Goal: Transaction & Acquisition: Purchase product/service

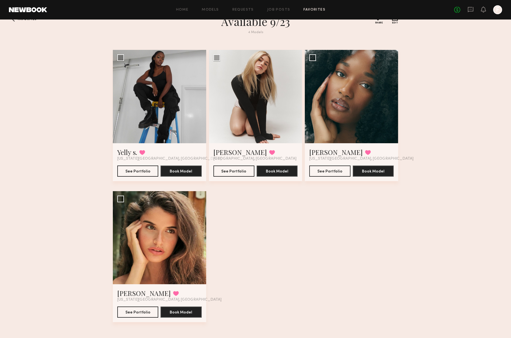
scroll to position [18, 0]
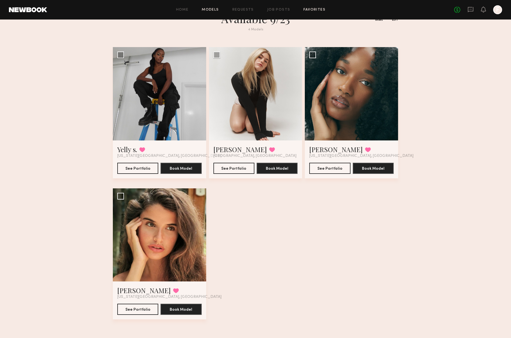
click at [217, 9] on link "Models" at bounding box center [210, 10] width 17 height 4
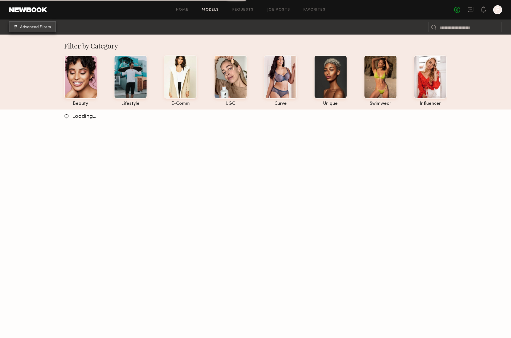
click at [34, 27] on span "Advanced Filters" at bounding box center [35, 27] width 31 height 4
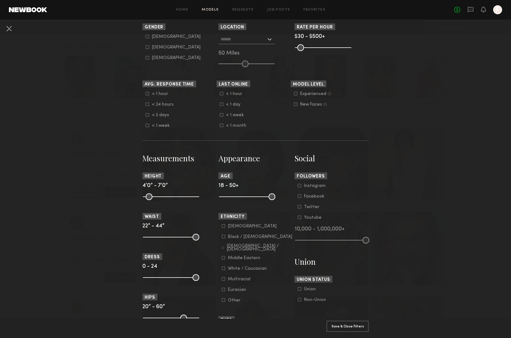
scroll to position [118, 0]
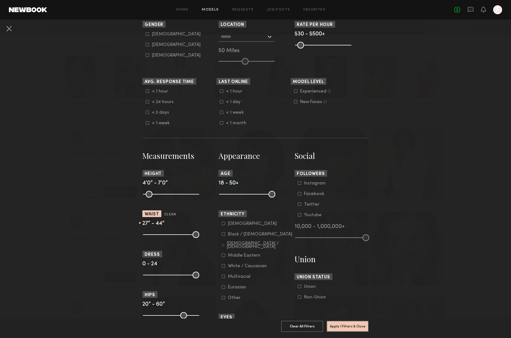
drag, startPoint x: 148, startPoint y: 238, endPoint x: 158, endPoint y: 238, distance: 10.0
type input "**"
click at [158, 238] on input "range" at bounding box center [171, 234] width 56 height 7
drag, startPoint x: 196, startPoint y: 240, endPoint x: 165, endPoint y: 240, distance: 31.2
type input "**"
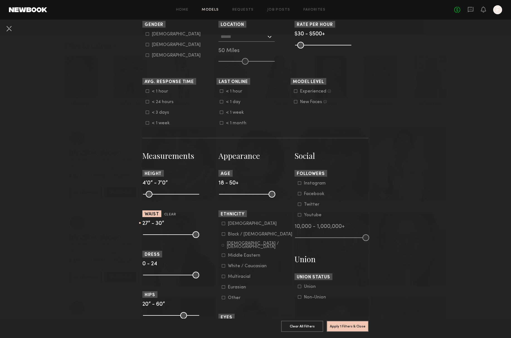
click at [165, 238] on input "range" at bounding box center [171, 234] width 56 height 7
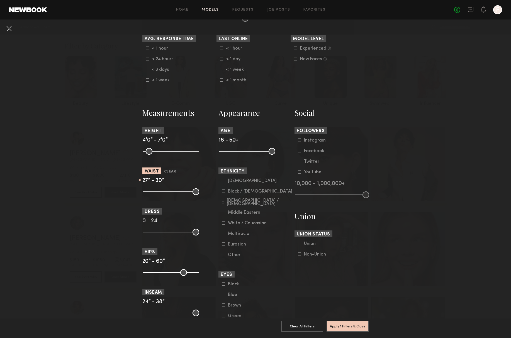
scroll to position [171, 0]
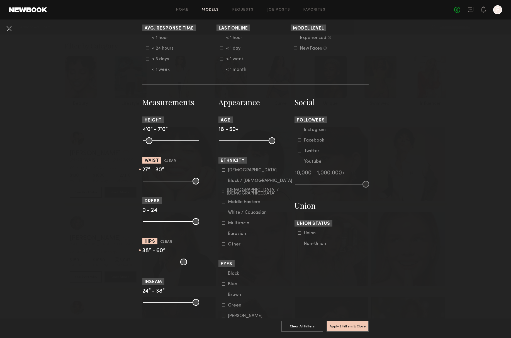
drag, startPoint x: 147, startPoint y: 265, endPoint x: 168, endPoint y: 263, distance: 21.2
click at [168, 263] on input "range" at bounding box center [171, 262] width 56 height 7
type input "**"
click at [167, 265] on input "range" at bounding box center [171, 262] width 56 height 7
drag, startPoint x: 197, startPoint y: 267, endPoint x: 171, endPoint y: 269, distance: 25.4
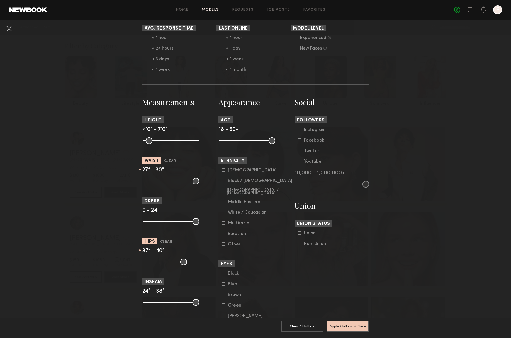
type input "**"
click at [171, 265] on input "range" at bounding box center [171, 262] width 56 height 7
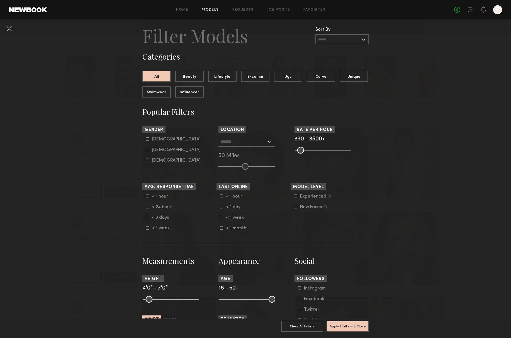
scroll to position [0, 0]
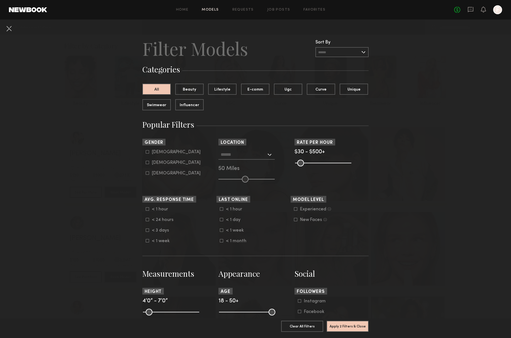
click at [146, 164] on icon at bounding box center [147, 162] width 3 height 3
type input "**"
click at [239, 156] on input "text" at bounding box center [244, 154] width 46 height 9
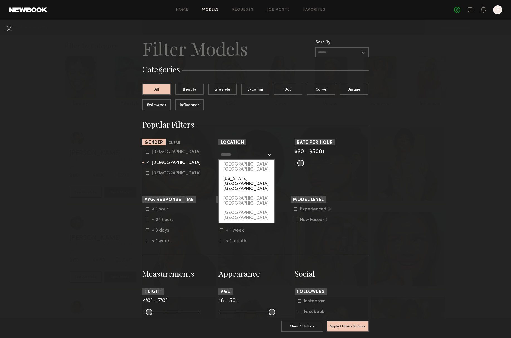
click at [233, 174] on div "[US_STATE][GEOGRAPHIC_DATA], [GEOGRAPHIC_DATA]" at bounding box center [246, 184] width 55 height 20
type input "**********"
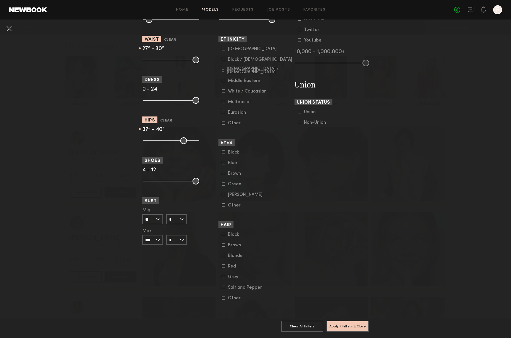
scroll to position [317, 0]
click at [336, 323] on button "Apply 4 Filters & Close" at bounding box center [348, 326] width 42 height 11
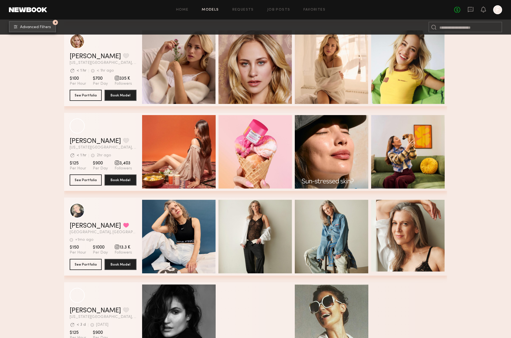
scroll to position [291, 0]
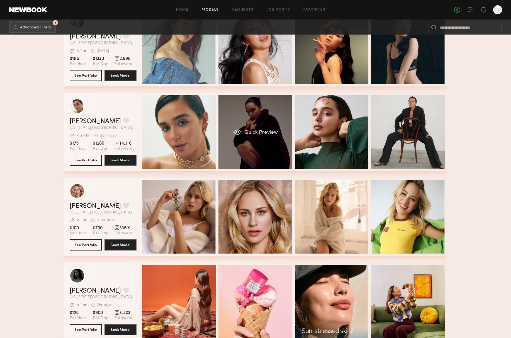
click at [255, 147] on div "Quick Preview" at bounding box center [256, 132] width 74 height 74
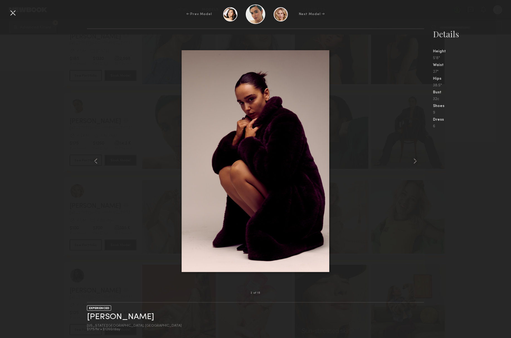
click at [259, 13] on div at bounding box center [256, 14] width 20 height 20
click at [102, 315] on link "Bella F." at bounding box center [120, 317] width 67 height 9
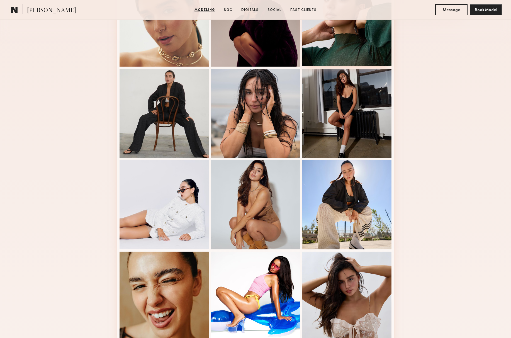
scroll to position [187, 0]
click at [446, 10] on button "Message" at bounding box center [452, 9] width 32 height 11
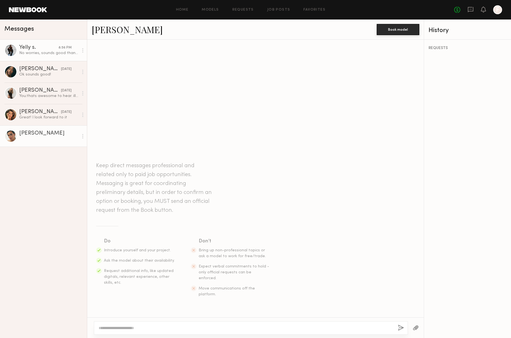
click at [36, 57] on link "Yelly s. 8:56 PM No worries, sounds good thank you!" at bounding box center [43, 50] width 87 height 21
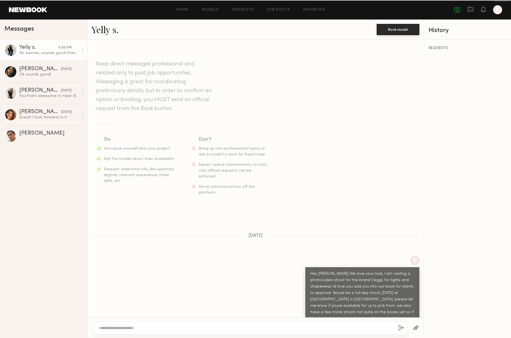
scroll to position [127, 0]
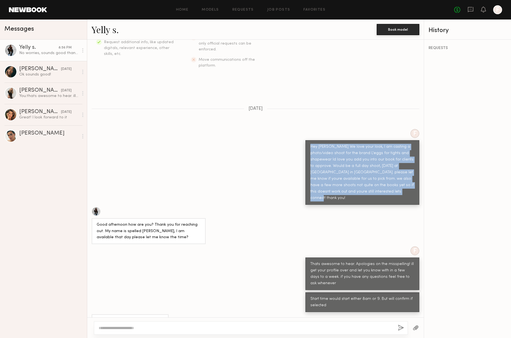
drag, startPoint x: 378, startPoint y: 183, endPoint x: 301, endPoint y: 135, distance: 90.0
click at [301, 135] on div "F Hey Yelli We love your look, I am casting a photo/video shoot for the brand L…" at bounding box center [255, 167] width 337 height 76
copy div "Hey [PERSON_NAME] We love your look, I am casting a photo/video shoot for the b…"
click at [32, 131] on div "Bella F." at bounding box center [48, 134] width 59 height 6
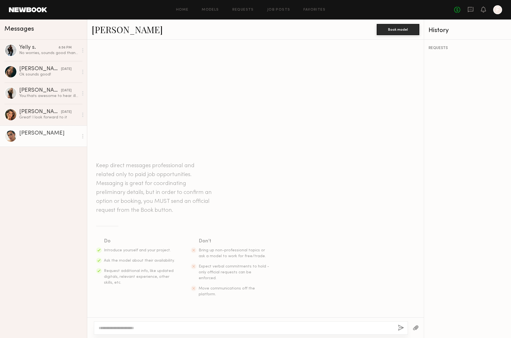
click at [121, 325] on div at bounding box center [246, 328] width 295 height 6
click at [130, 326] on textarea at bounding box center [246, 328] width 295 height 6
paste textarea "**********"
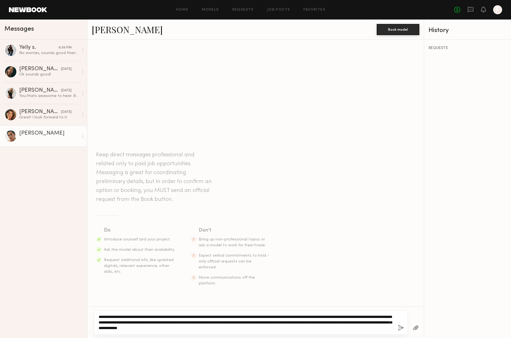
click at [112, 318] on textarea "**********" at bounding box center [246, 322] width 295 height 17
type textarea "**********"
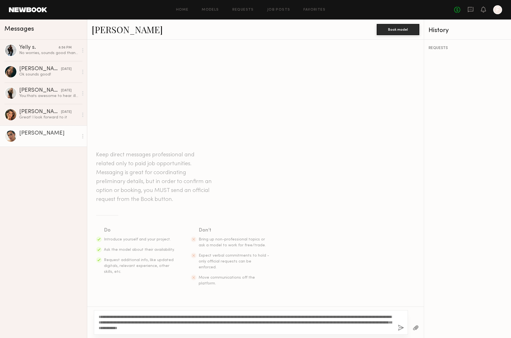
click at [401, 324] on div "**********" at bounding box center [251, 322] width 314 height 25
click at [399, 328] on button "button" at bounding box center [401, 328] width 6 height 7
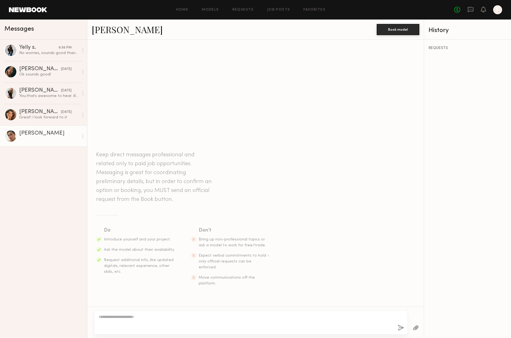
scroll to position [4, 0]
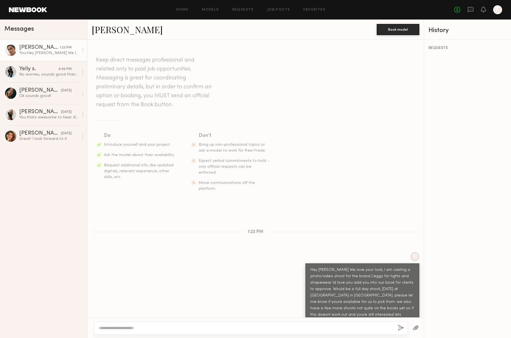
click at [9, 49] on div at bounding box center [10, 50] width 13 height 13
click at [31, 47] on div "Bella F." at bounding box center [39, 48] width 40 height 6
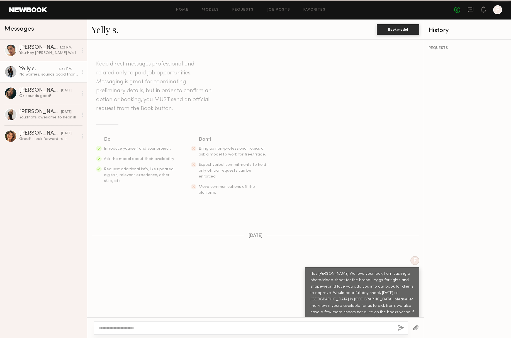
scroll to position [127, 0]
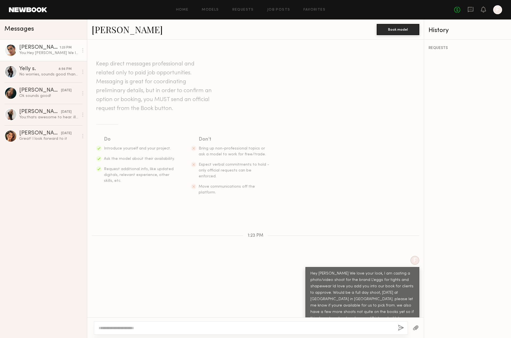
scroll to position [78, 0]
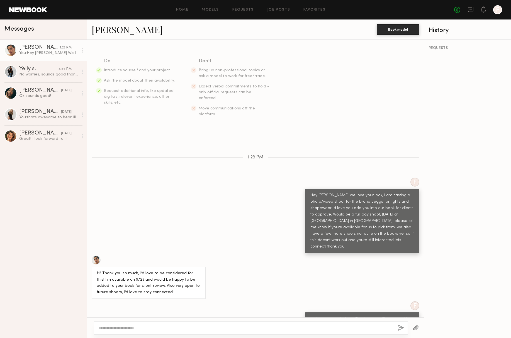
click at [14, 51] on div at bounding box center [10, 50] width 13 height 13
click at [107, 27] on link "Bella F." at bounding box center [127, 29] width 71 height 12
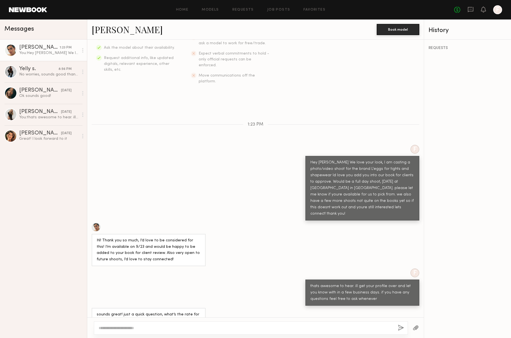
click at [156, 323] on div at bounding box center [251, 328] width 314 height 13
click at [145, 332] on div at bounding box center [251, 328] width 314 height 13
click at [120, 331] on textarea at bounding box center [246, 329] width 295 height 6
type textarea "*"
click at [214, 330] on textarea "**********" at bounding box center [246, 329] width 295 height 6
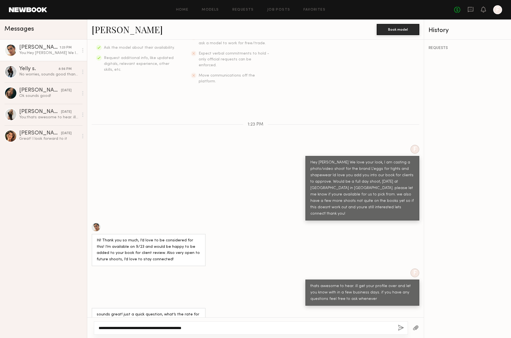
drag, startPoint x: 101, startPoint y: 328, endPoint x: 97, endPoint y: 329, distance: 3.4
click at [97, 329] on div "**********" at bounding box center [251, 328] width 314 height 13
click at [110, 330] on textarea "**********" at bounding box center [246, 329] width 295 height 6
click at [106, 328] on textarea "**********" at bounding box center [246, 329] width 295 height 6
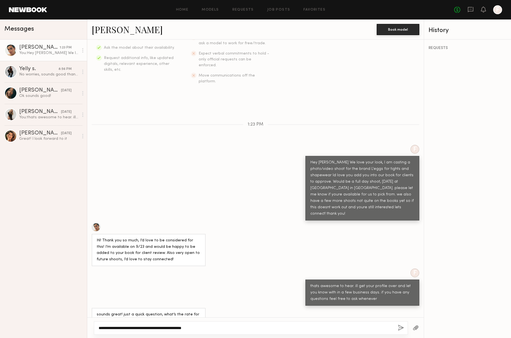
click at [106, 328] on textarea "**********" at bounding box center [246, 329] width 295 height 6
click at [107, 328] on textarea "**********" at bounding box center [246, 329] width 295 height 6
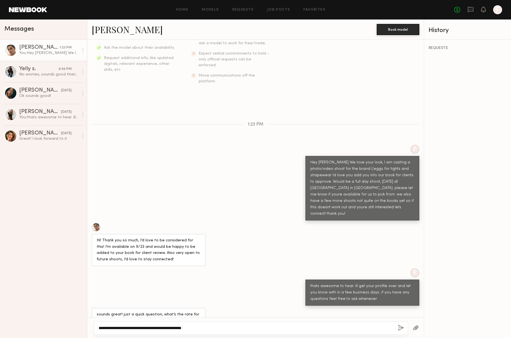
click at [118, 327] on textarea "**********" at bounding box center [246, 329] width 295 height 6
click at [108, 330] on textarea "**********" at bounding box center [246, 329] width 295 height 6
click at [106, 328] on textarea "**********" at bounding box center [246, 329] width 295 height 6
type textarea "**********"
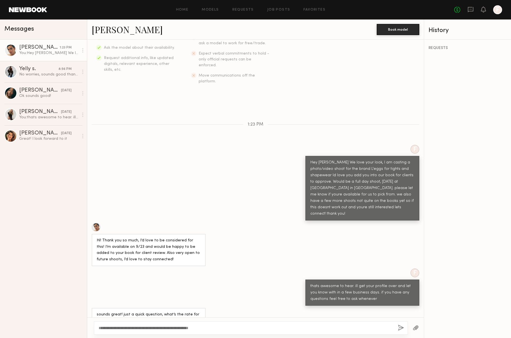
click at [398, 328] on button "button" at bounding box center [401, 328] width 6 height 7
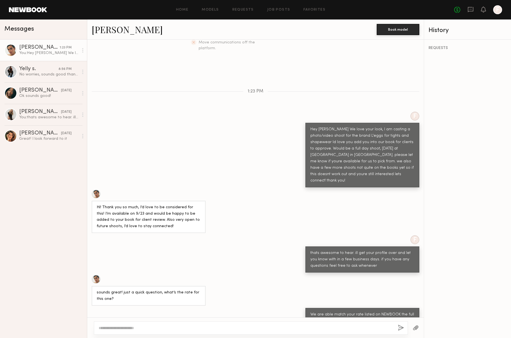
click at [36, 46] on div "Bella F." at bounding box center [39, 48] width 40 height 6
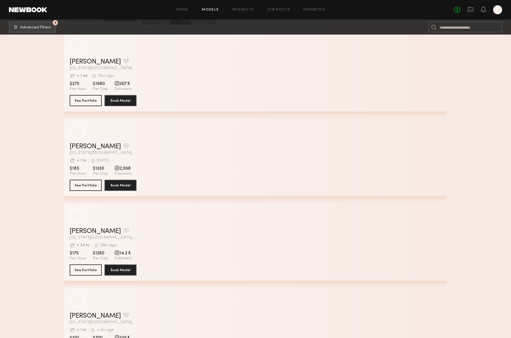
scroll to position [197, 0]
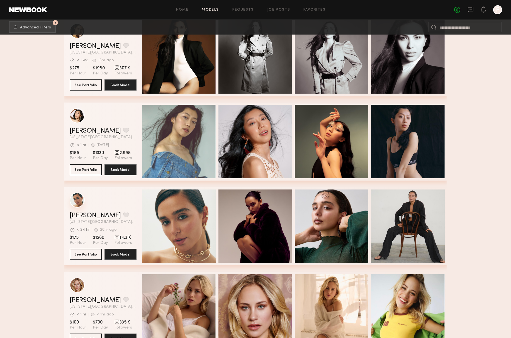
click at [80, 201] on div "grid" at bounding box center [77, 200] width 15 height 15
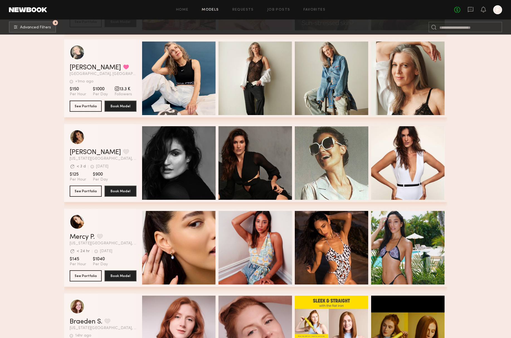
scroll to position [598, 0]
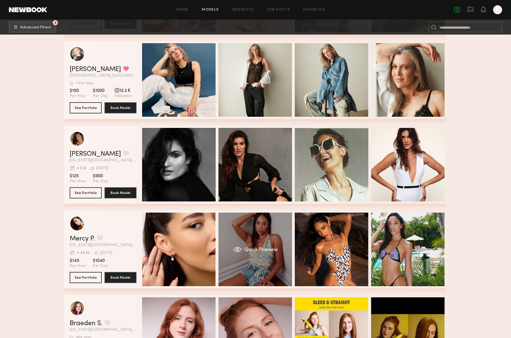
click at [267, 246] on div "Quick Preview" at bounding box center [256, 250] width 74 height 74
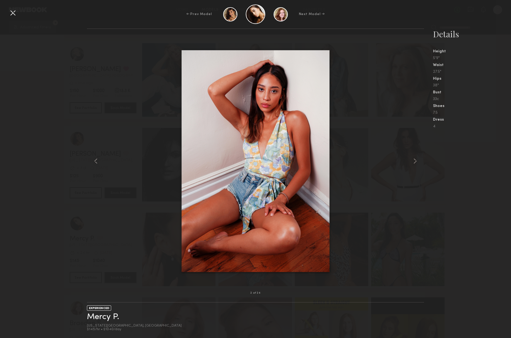
click at [14, 15] on div at bounding box center [12, 12] width 9 height 9
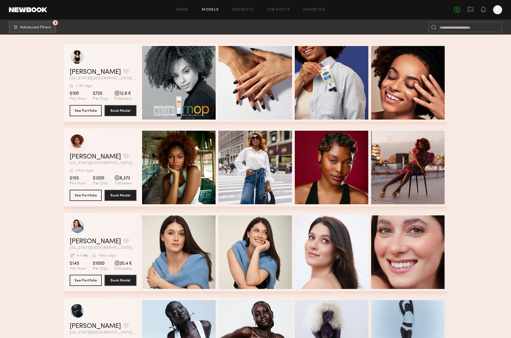
scroll to position [2660, 0]
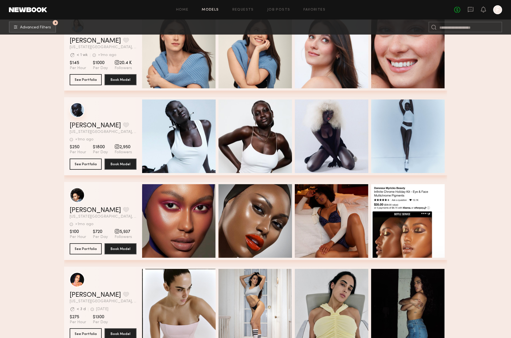
click at [74, 108] on div "grid" at bounding box center [77, 110] width 15 height 15
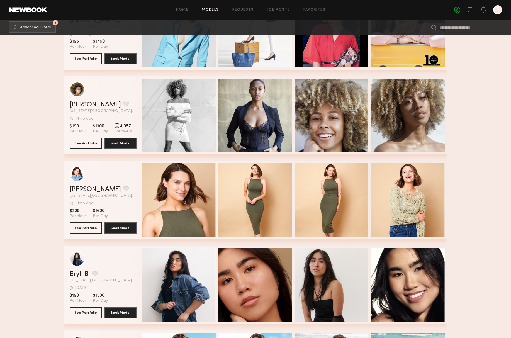
scroll to position [3106, 0]
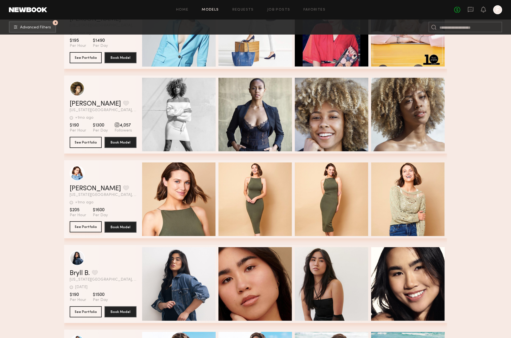
click at [95, 224] on button "See Portfolio" at bounding box center [86, 226] width 32 height 11
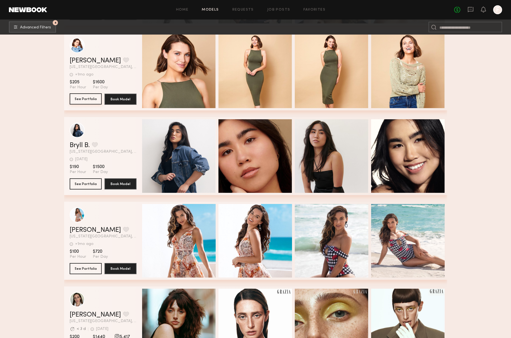
scroll to position [3243, 0]
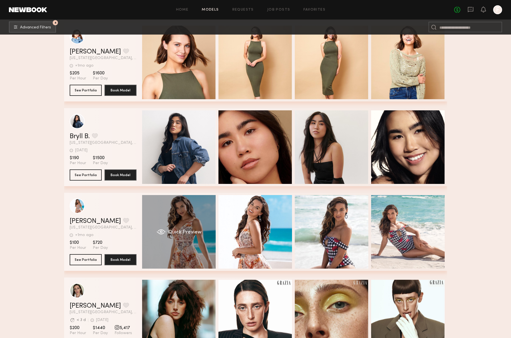
click at [207, 222] on div "Quick Preview" at bounding box center [179, 232] width 74 height 74
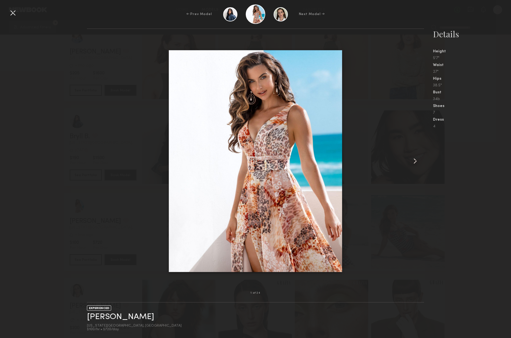
click at [411, 160] on common-icon at bounding box center [415, 161] width 9 height 9
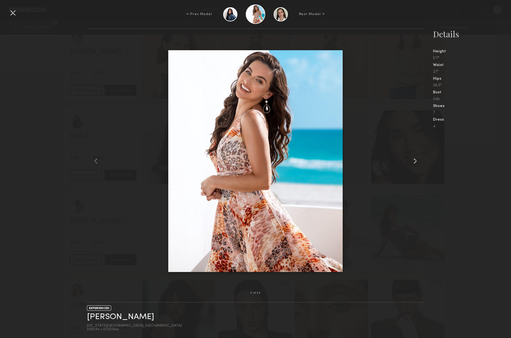
click at [412, 160] on common-icon at bounding box center [415, 161] width 9 height 9
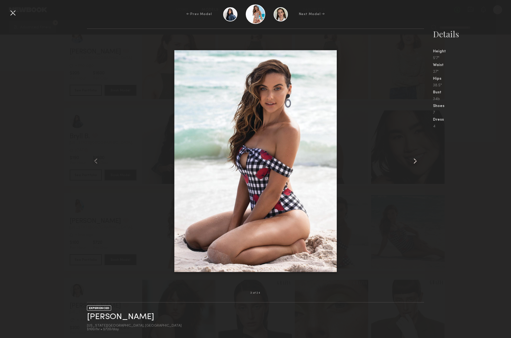
click at [412, 160] on common-icon at bounding box center [415, 161] width 9 height 9
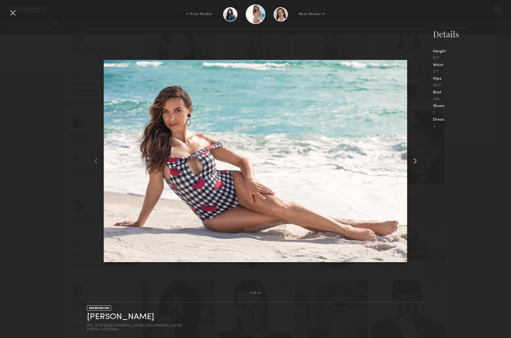
click at [412, 160] on common-icon at bounding box center [415, 161] width 9 height 9
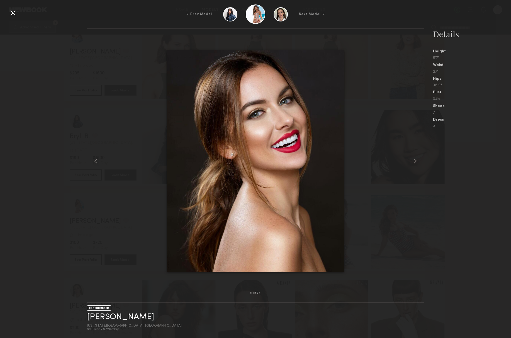
click at [9, 14] on div at bounding box center [12, 12] width 9 height 9
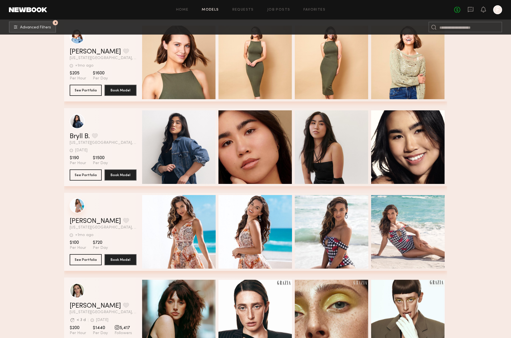
click at [76, 207] on div "grid" at bounding box center [77, 205] width 15 height 15
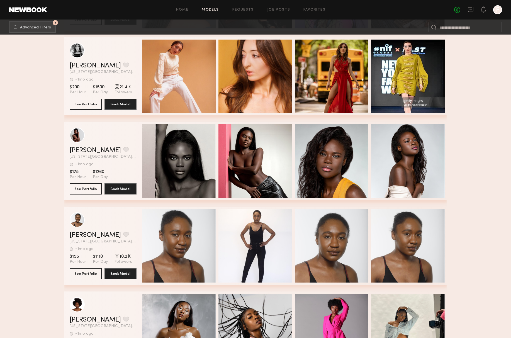
scroll to position [7882, 0]
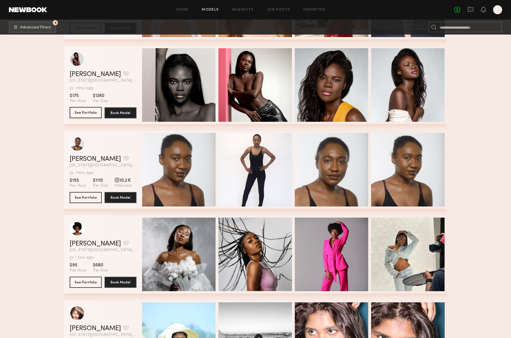
click at [83, 115] on button "See Portfolio" at bounding box center [86, 112] width 32 height 11
click at [48, 25] on button "4 Advanced Filters" at bounding box center [32, 26] width 47 height 11
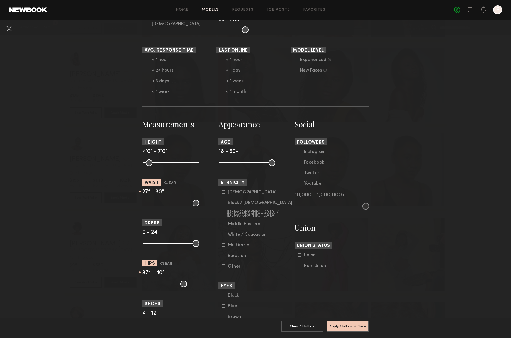
scroll to position [148, 0]
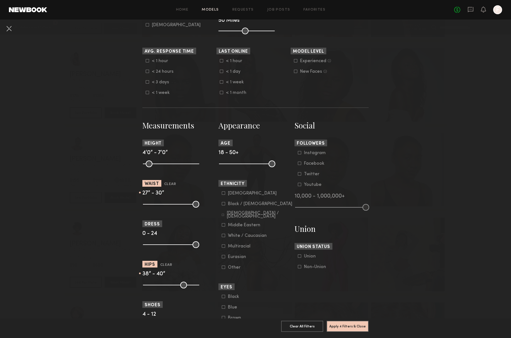
type input "**"
click at [168, 289] on input "range" at bounding box center [171, 285] width 56 height 7
type input "**"
click at [172, 289] on input "range" at bounding box center [171, 285] width 56 height 7
click at [339, 330] on button "Apply 4 Filters & Close" at bounding box center [348, 326] width 42 height 11
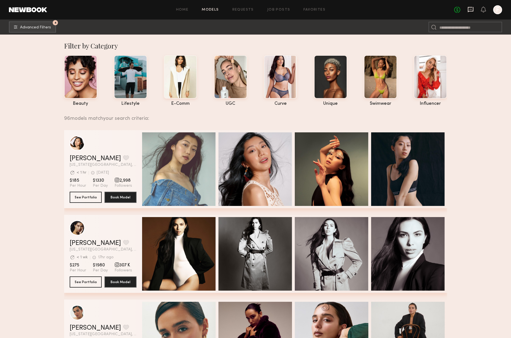
click at [469, 11] on icon at bounding box center [471, 9] width 6 height 5
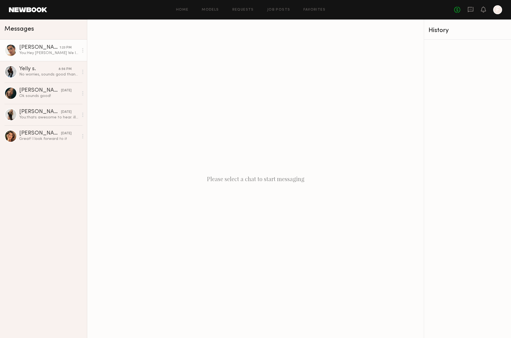
click at [54, 56] on link "Bella F. 1:23 PM You: Hey Bella We love your look, I am casting a photo/video s…" at bounding box center [43, 50] width 87 height 21
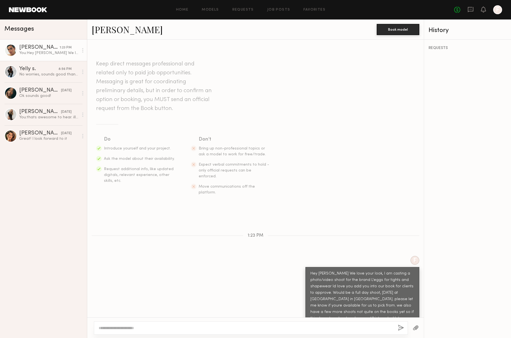
click at [34, 11] on link at bounding box center [28, 9] width 38 height 5
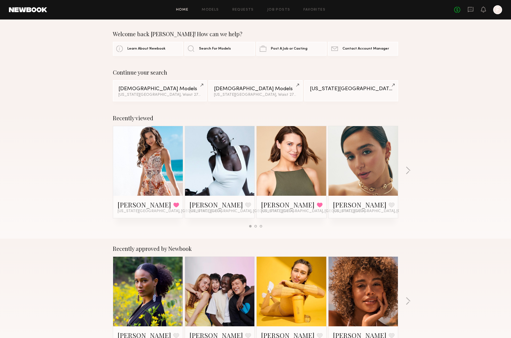
click at [226, 153] on link at bounding box center [220, 161] width 34 height 70
click at [234, 159] on link at bounding box center [220, 161] width 34 height 70
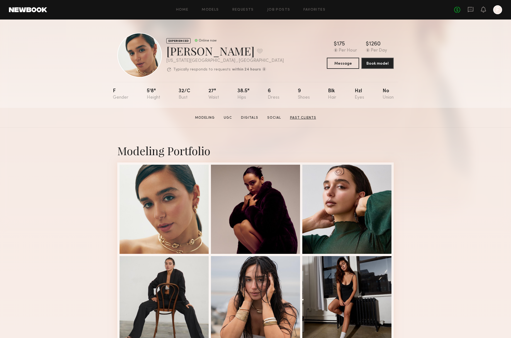
click at [313, 117] on link "Past Clients" at bounding box center [303, 117] width 31 height 5
click at [471, 10] on icon at bounding box center [471, 9] width 6 height 6
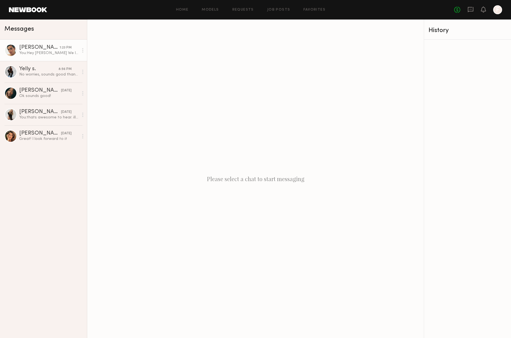
click at [29, 54] on div "You: Hey Bella We love your look, I am casting a photo/video shoot for the bran…" at bounding box center [48, 52] width 59 height 5
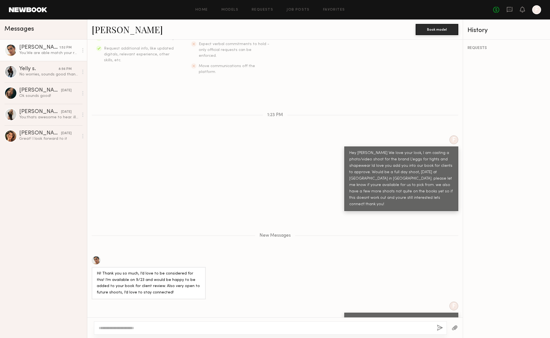
scroll to position [187, 0]
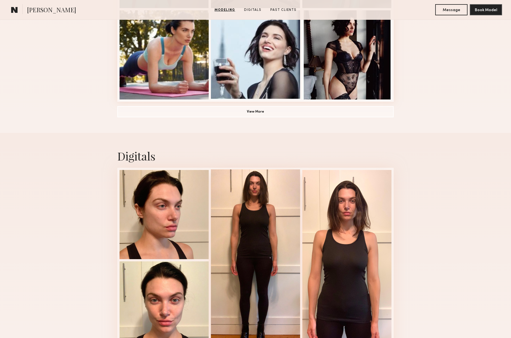
scroll to position [460, 0]
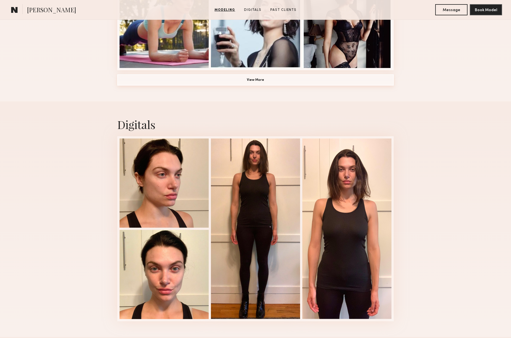
click at [260, 80] on button "View More" at bounding box center [255, 79] width 277 height 11
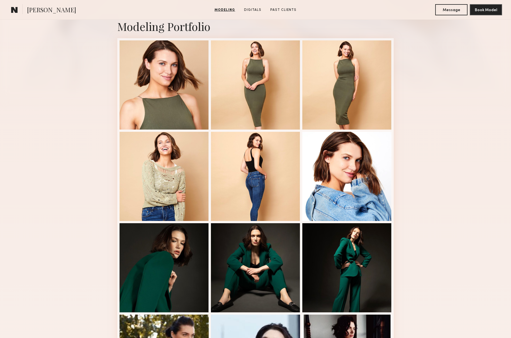
scroll to position [17, 0]
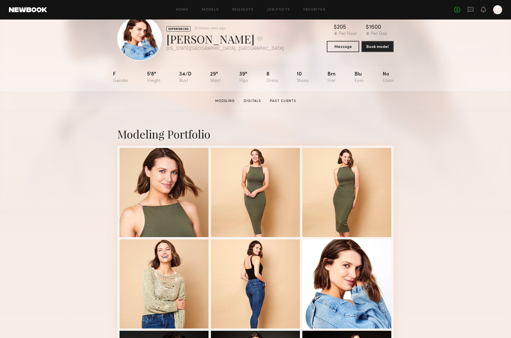
click at [260, 157] on div at bounding box center [255, 191] width 89 height 89
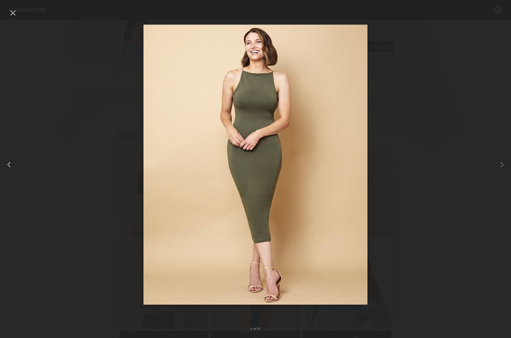
click at [14, 11] on div at bounding box center [12, 12] width 9 height 9
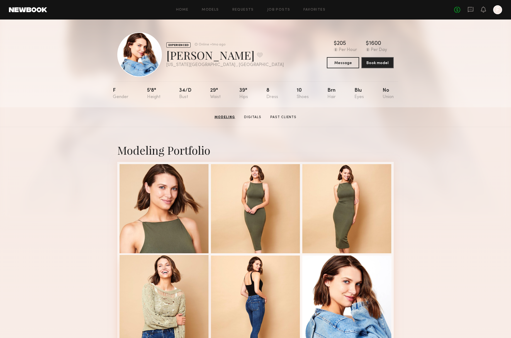
scroll to position [0, 0]
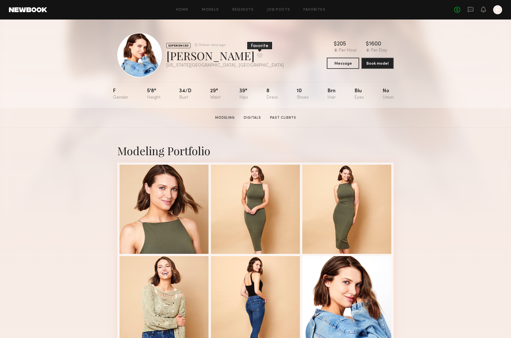
click at [257, 56] on button at bounding box center [260, 55] width 6 height 5
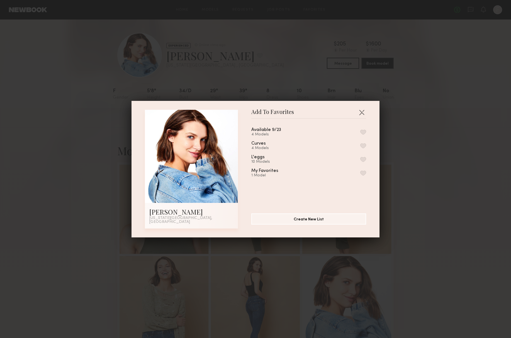
drag, startPoint x: 363, startPoint y: 161, endPoint x: 344, endPoint y: 182, distance: 28.4
click at [363, 161] on button "button" at bounding box center [364, 159] width 6 height 5
click at [129, 172] on div "Add To Favorites [PERSON_NAME] [US_STATE][GEOGRAPHIC_DATA], [GEOGRAPHIC_DATA] A…" at bounding box center [255, 169] width 511 height 338
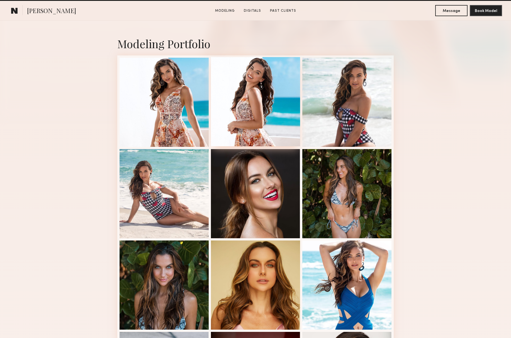
scroll to position [133, 0]
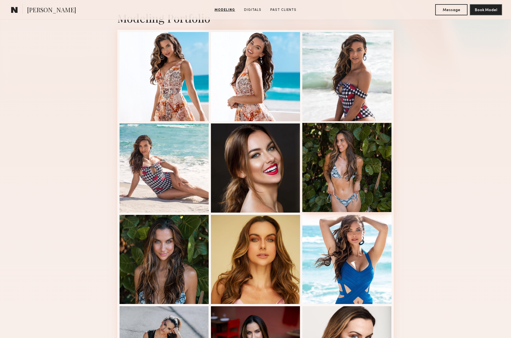
click at [366, 176] on div at bounding box center [347, 167] width 89 height 89
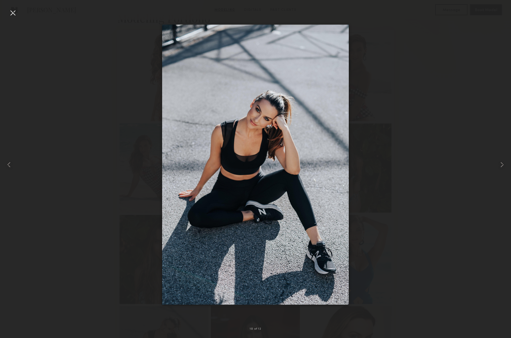
click at [15, 15] on div at bounding box center [12, 12] width 9 height 9
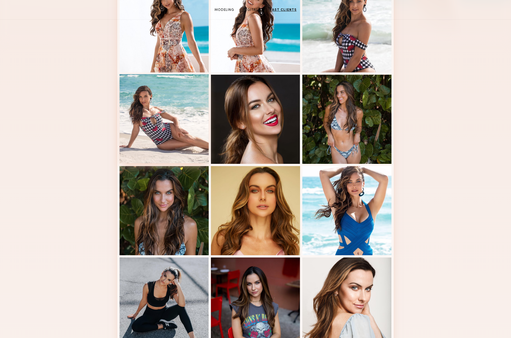
scroll to position [0, 0]
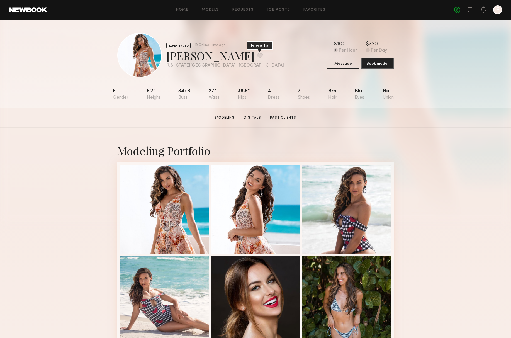
click at [257, 54] on button at bounding box center [260, 55] width 6 height 5
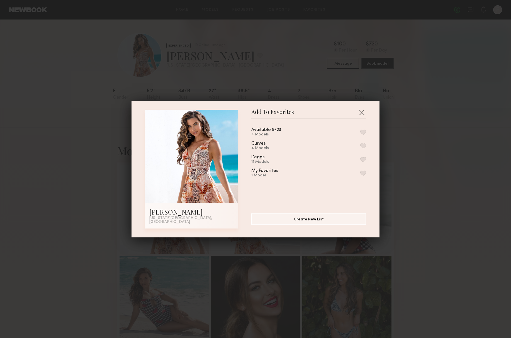
click at [365, 161] on button "button" at bounding box center [364, 159] width 6 height 5
drag, startPoint x: 58, startPoint y: 79, endPoint x: 20, endPoint y: 17, distance: 73.1
click at [58, 78] on div "Add To Favorites [PERSON_NAME] [US_STATE][GEOGRAPHIC_DATA], [GEOGRAPHIC_DATA] A…" at bounding box center [255, 169] width 511 height 338
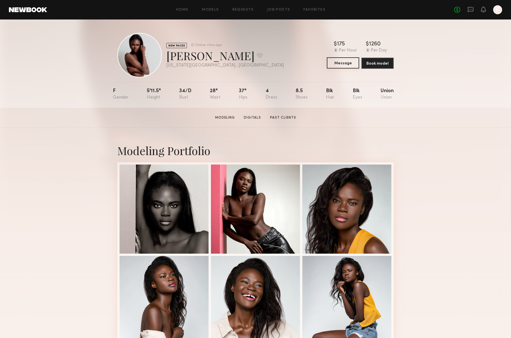
click at [347, 66] on button "Message" at bounding box center [343, 62] width 32 height 11
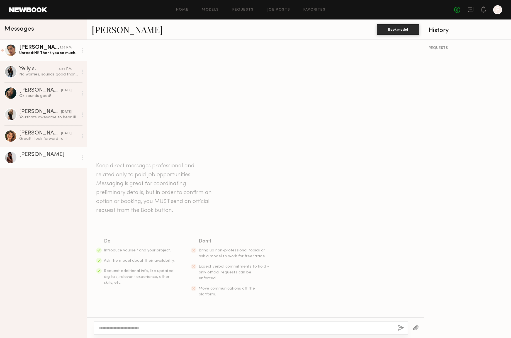
click at [36, 45] on div "[PERSON_NAME]" at bounding box center [39, 48] width 40 height 6
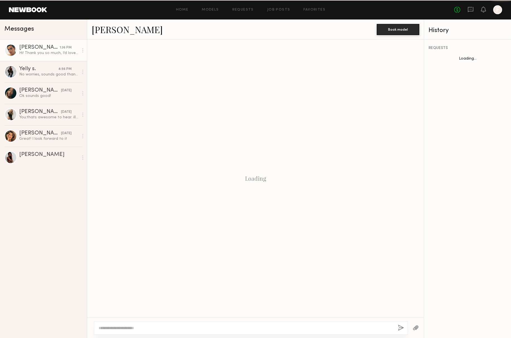
scroll to position [38, 0]
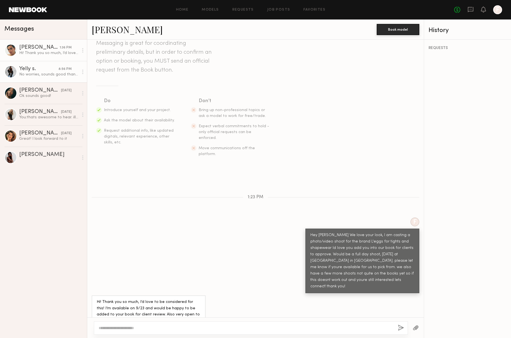
click at [32, 69] on div "Yelly s." at bounding box center [38, 69] width 39 height 6
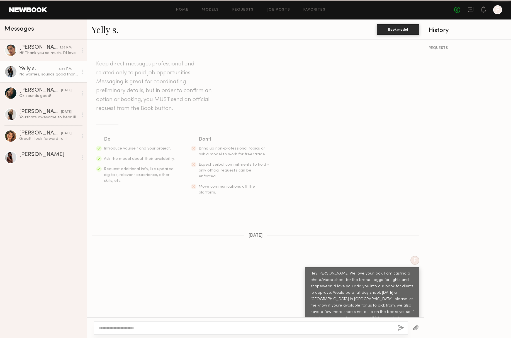
scroll to position [127, 0]
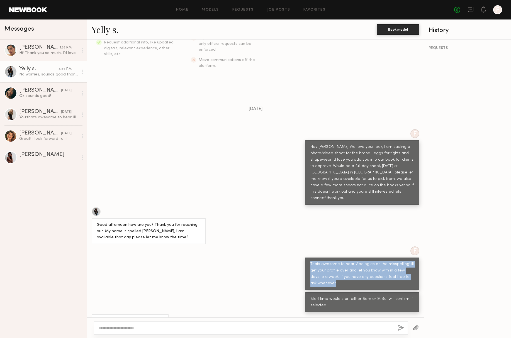
drag, startPoint x: 336, startPoint y: 268, endPoint x: 299, endPoint y: 244, distance: 44.3
click at [299, 247] on div "F Thats awesome to hear. Apologies on the misspelling! ill get your profile ove…" at bounding box center [255, 269] width 337 height 44
click at [27, 100] on link "Hali O. yesterday Ok sounds good!" at bounding box center [43, 93] width 87 height 21
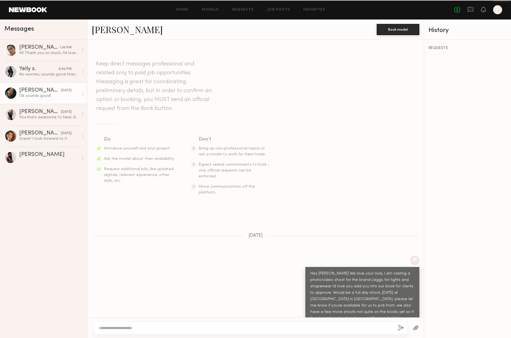
scroll to position [92, 0]
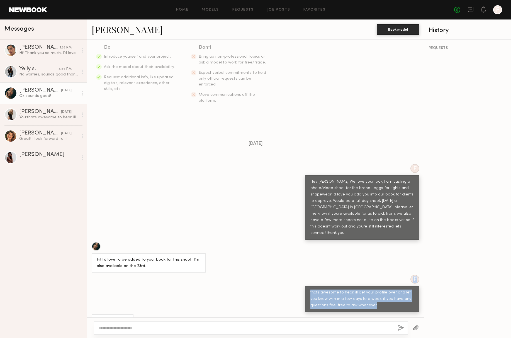
drag, startPoint x: 376, startPoint y: 289, endPoint x: 293, endPoint y: 266, distance: 86.1
click at [294, 275] on div "F thats awesome to hear. ill get your profile over and let you know with in a f…" at bounding box center [255, 293] width 337 height 37
copy div "F thats awesome to hear. ill get your profile over and let you know with in a f…"
click at [42, 57] on link "Bella F. 1:36 PM Hi! Thank you so much, I’d love to be considered for this! I’m…" at bounding box center [43, 50] width 87 height 21
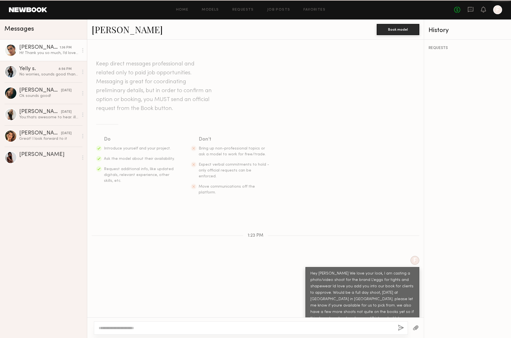
scroll to position [38, 0]
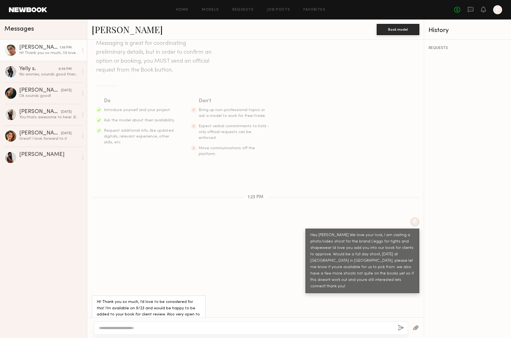
click at [164, 328] on textarea at bounding box center [246, 329] width 295 height 6
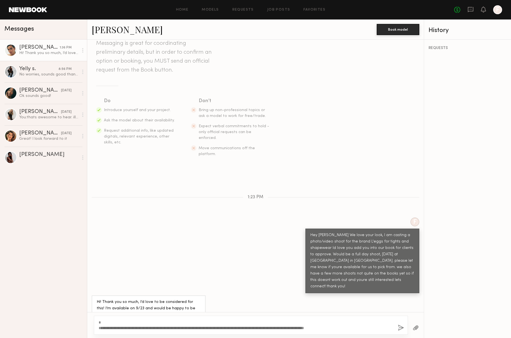
drag, startPoint x: 99, startPoint y: 323, endPoint x: 93, endPoint y: 322, distance: 6.2
click at [94, 322] on div "**********" at bounding box center [251, 325] width 314 height 19
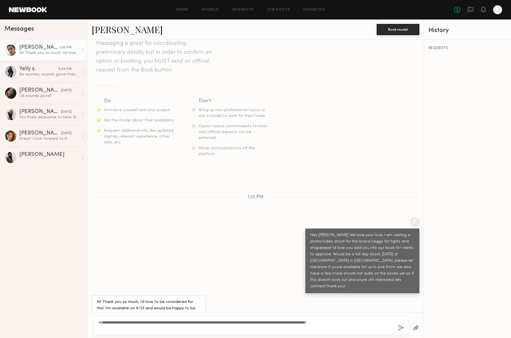
click at [236, 328] on textarea "**********" at bounding box center [246, 325] width 295 height 11
drag, startPoint x: 262, startPoint y: 329, endPoint x: 278, endPoint y: 328, distance: 15.3
click at [278, 328] on textarea "**********" at bounding box center [246, 325] width 295 height 11
type textarea "**********"
click at [400, 325] on button "button" at bounding box center [401, 328] width 6 height 7
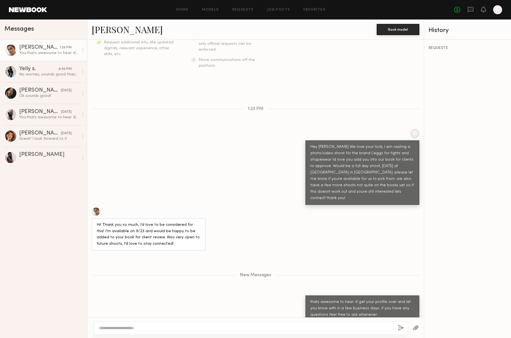
scroll to position [120, 0]
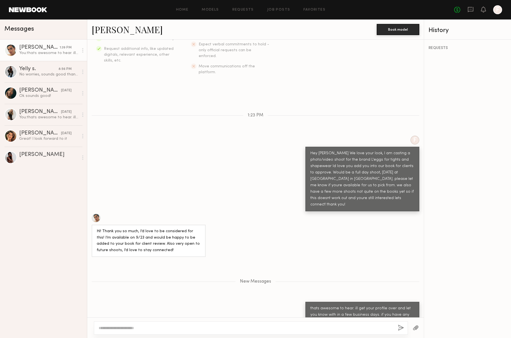
click at [106, 30] on link "Bella F." at bounding box center [127, 29] width 71 height 12
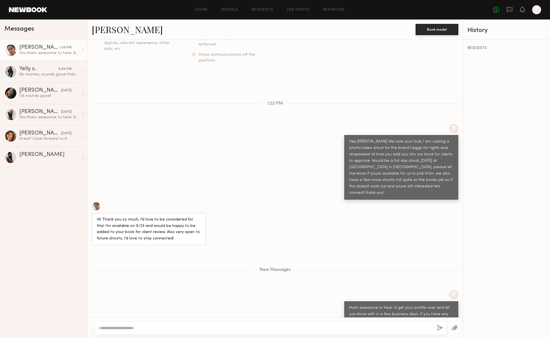
scroll to position [187, 0]
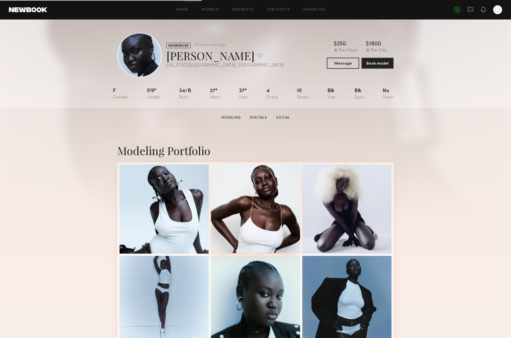
click at [280, 192] on div at bounding box center [255, 208] width 89 height 89
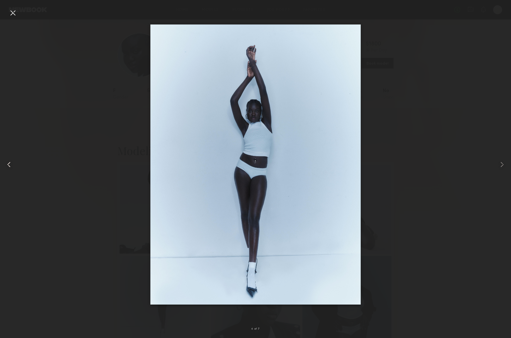
drag, startPoint x: 9, startPoint y: 11, endPoint x: 14, endPoint y: 16, distance: 6.7
click at [9, 12] on div at bounding box center [12, 12] width 9 height 9
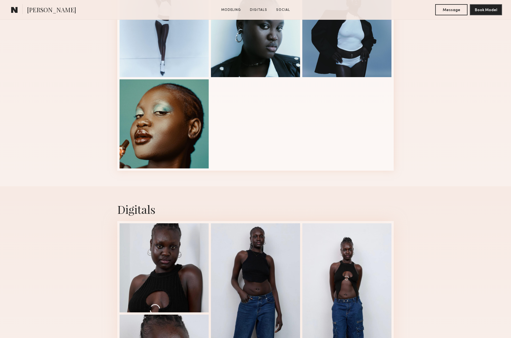
scroll to position [269, 0]
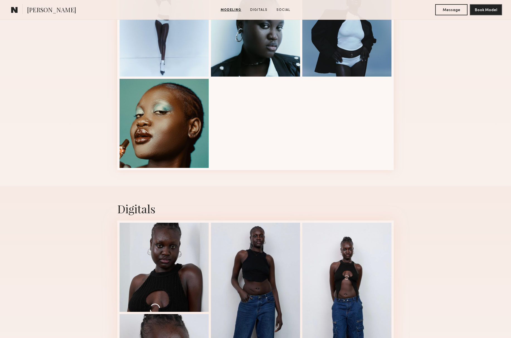
click at [23, 8] on section "[PERSON_NAME]" at bounding box center [66, 9] width 115 height 11
click at [29, 9] on span "[PERSON_NAME]" at bounding box center [51, 11] width 49 height 10
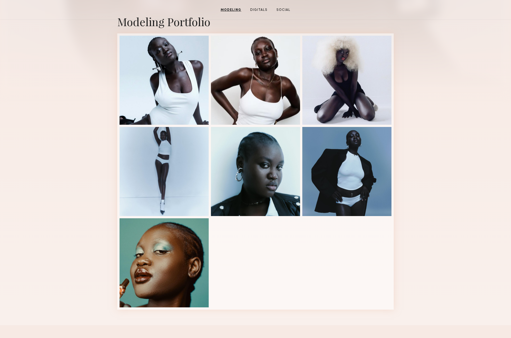
scroll to position [0, 0]
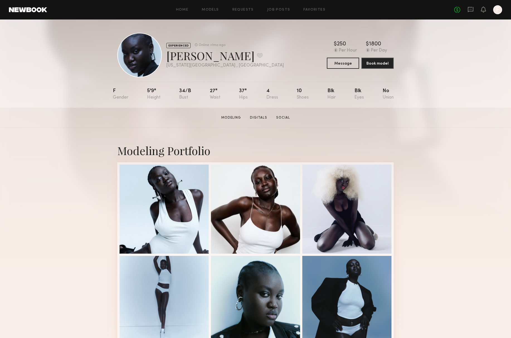
click at [23, 8] on link at bounding box center [28, 9] width 38 height 5
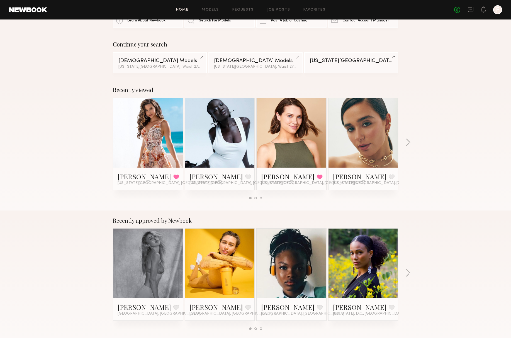
scroll to position [43, 0]
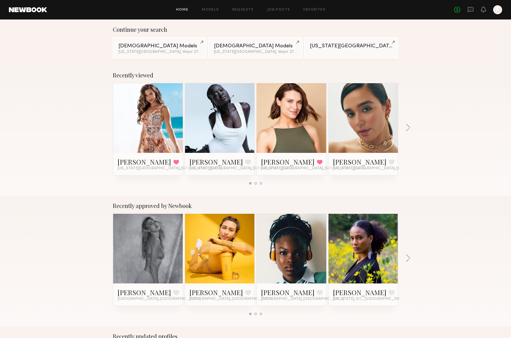
click at [151, 242] on link at bounding box center [148, 249] width 34 height 70
click at [389, 163] on button at bounding box center [392, 162] width 6 height 5
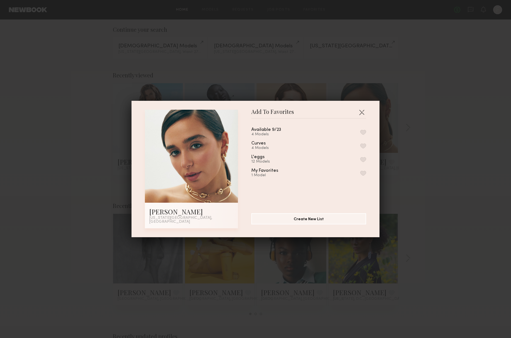
click at [363, 134] on button "button" at bounding box center [364, 132] width 6 height 5
click at [362, 113] on button "button" at bounding box center [361, 112] width 9 height 9
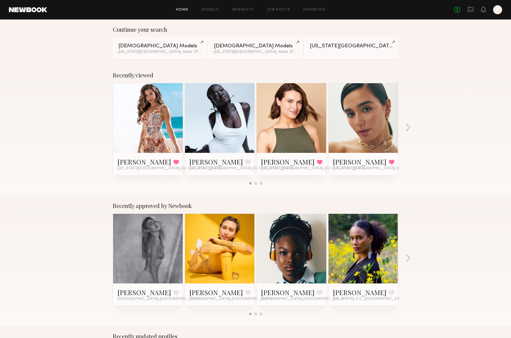
scroll to position [0, 0]
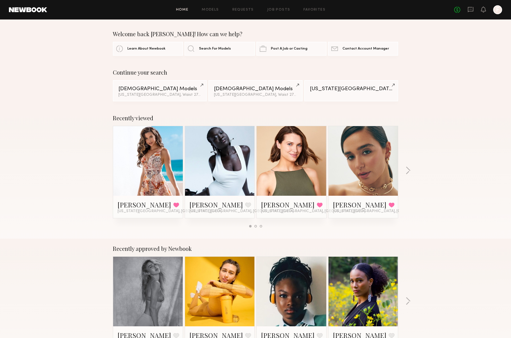
click at [28, 9] on link at bounding box center [28, 9] width 38 height 5
click at [209, 10] on link "Models" at bounding box center [210, 10] width 17 height 4
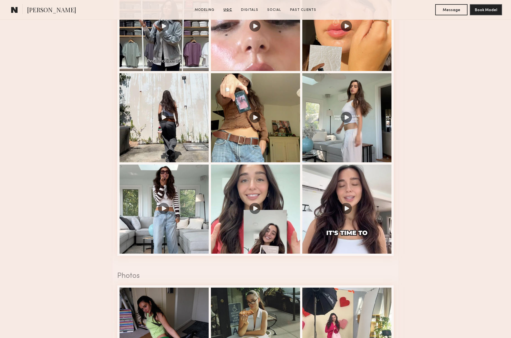
scroll to position [283, 0]
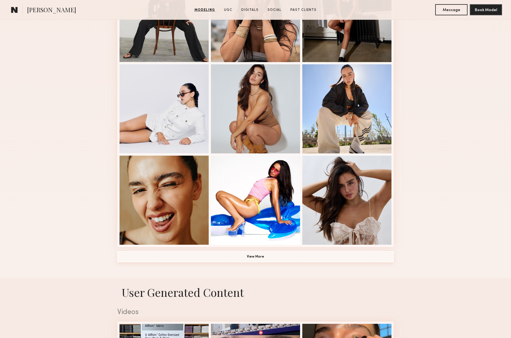
click at [251, 256] on button "View More" at bounding box center [255, 256] width 277 height 11
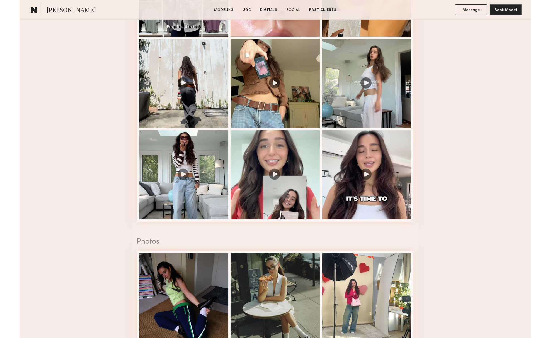
scroll to position [0, 0]
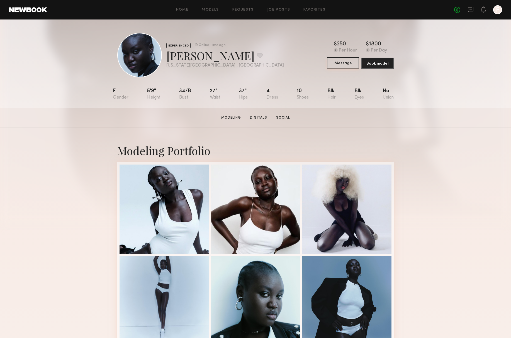
click at [347, 66] on button "Message" at bounding box center [343, 62] width 32 height 11
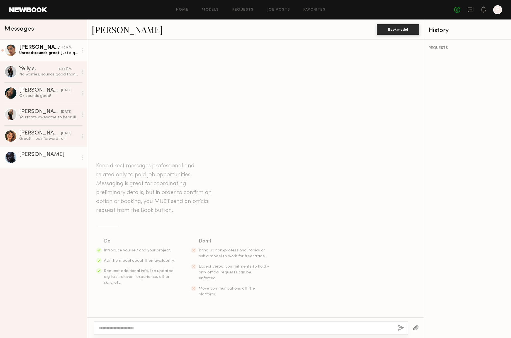
click at [41, 55] on div "Unread: sounds great! just a quick question, what’s the rate for this one?" at bounding box center [48, 52] width 59 height 5
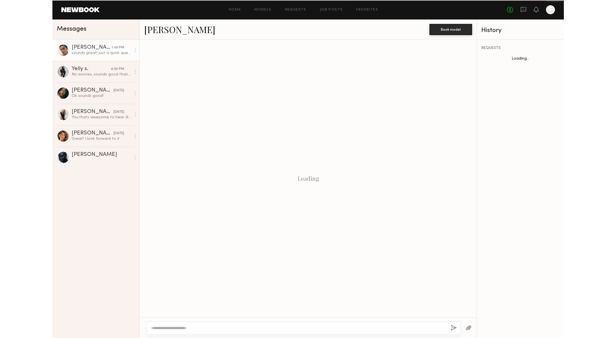
scroll to position [111, 0]
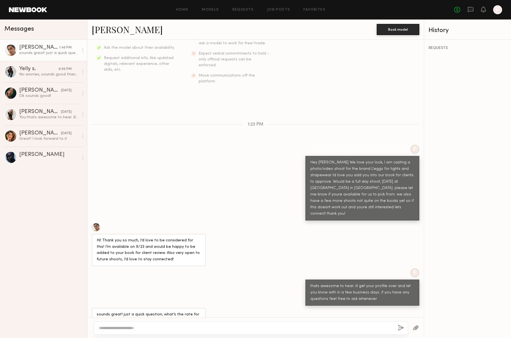
click at [97, 223] on div at bounding box center [96, 227] width 9 height 9
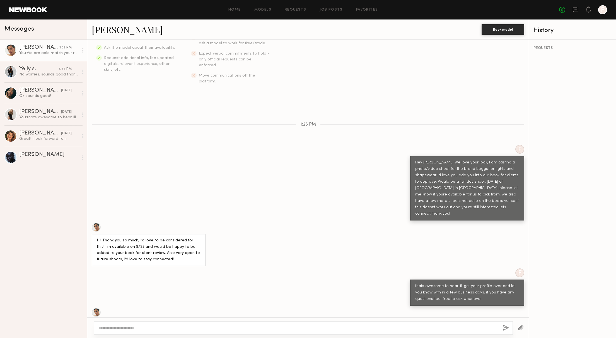
scroll to position [187, 0]
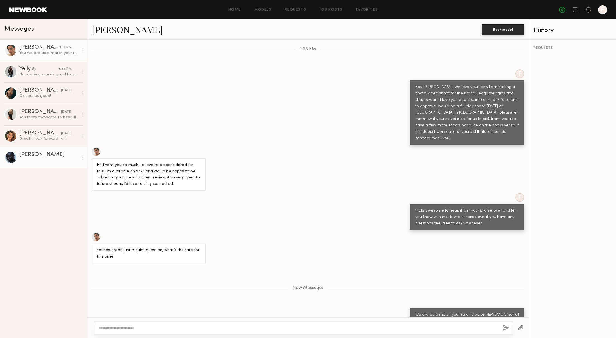
click at [26, 160] on div at bounding box center [48, 160] width 59 height 5
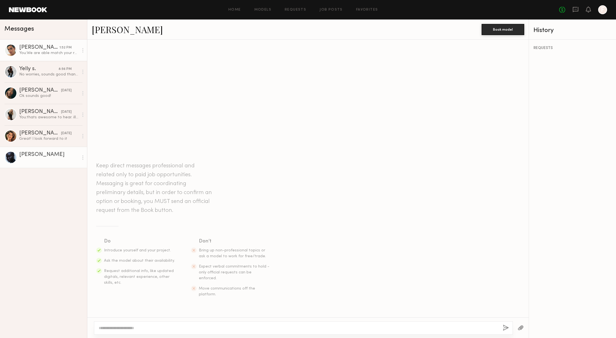
click at [35, 57] on link "[PERSON_NAME] 1:52 PM You: We are able match your rate listed on NEWBOOK the fu…" at bounding box center [43, 50] width 87 height 21
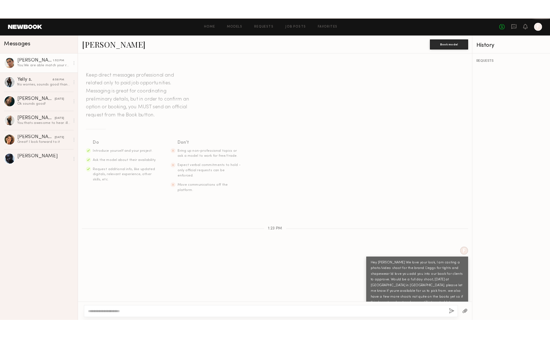
scroll to position [144, 0]
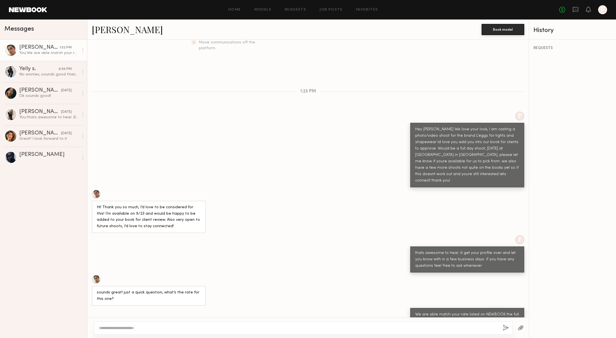
click at [106, 35] on link "[PERSON_NAME]" at bounding box center [127, 29] width 71 height 12
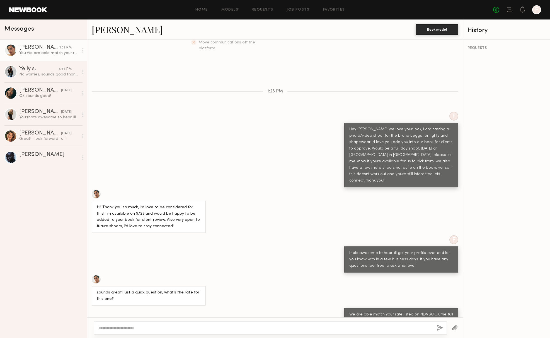
click at [38, 48] on div "[PERSON_NAME]" at bounding box center [39, 48] width 40 height 6
click at [42, 52] on div "You: We are able match your rate listed on NEWBOOK the full day $1260" at bounding box center [48, 52] width 59 height 5
click at [38, 148] on link "Akona A." at bounding box center [43, 157] width 87 height 21
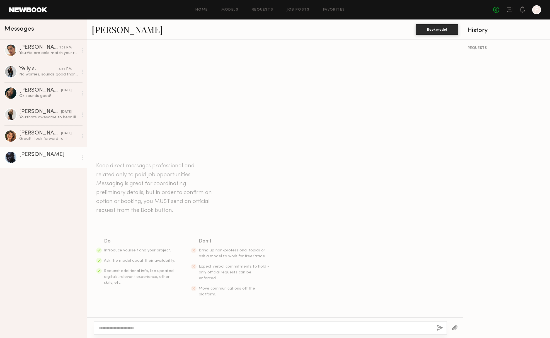
click at [181, 329] on textarea at bounding box center [266, 329] width 334 height 6
click at [126, 328] on textarea "*********" at bounding box center [266, 329] width 334 height 6
paste textarea "**********"
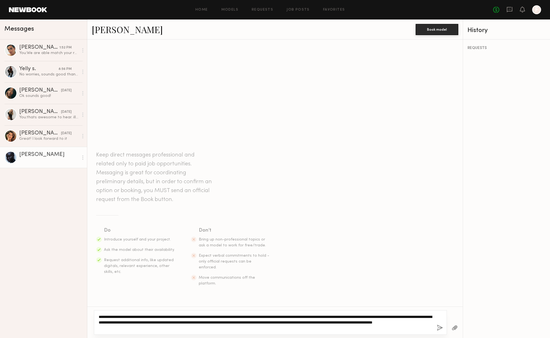
type textarea "**********"
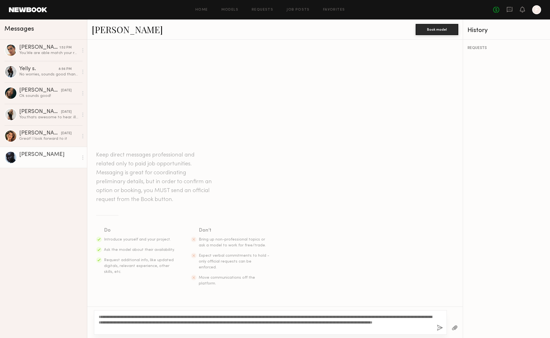
click at [438, 329] on button "button" at bounding box center [440, 328] width 6 height 7
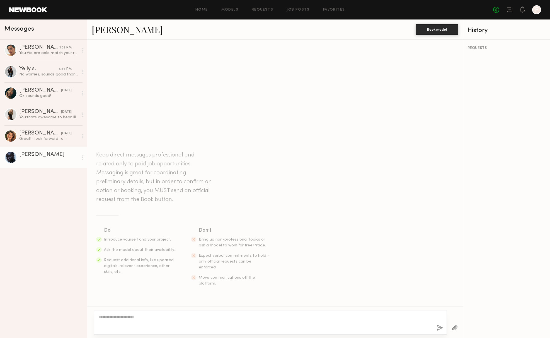
scroll to position [4, 0]
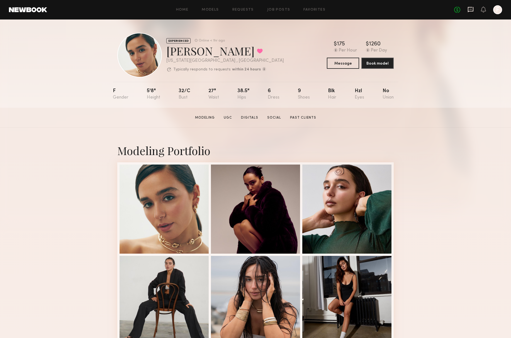
click at [471, 12] on icon at bounding box center [471, 9] width 6 height 6
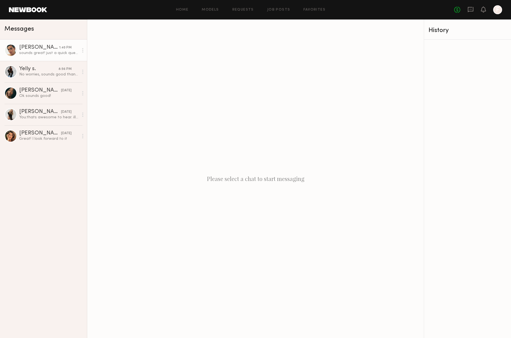
click at [24, 56] on link "Bella F. 1:40 PM sounds great! just a quick question, what’s the rate for this …" at bounding box center [43, 50] width 87 height 21
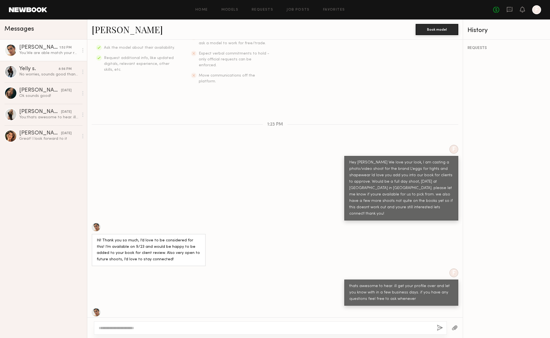
scroll to position [187, 0]
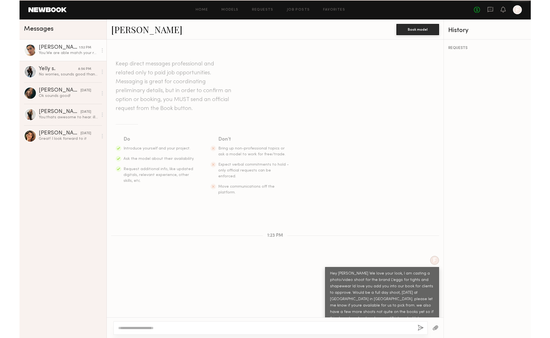
scroll to position [144, 0]
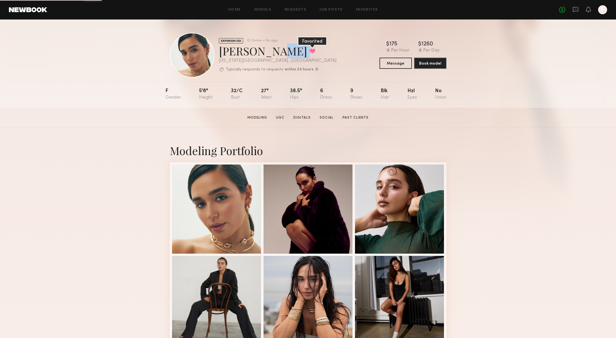
drag, startPoint x: 255, startPoint y: 52, endPoint x: 260, endPoint y: 51, distance: 5.3
click at [260, 51] on div "Bella F. Favorited" at bounding box center [278, 50] width 118 height 15
click at [309, 51] on button at bounding box center [312, 51] width 6 height 5
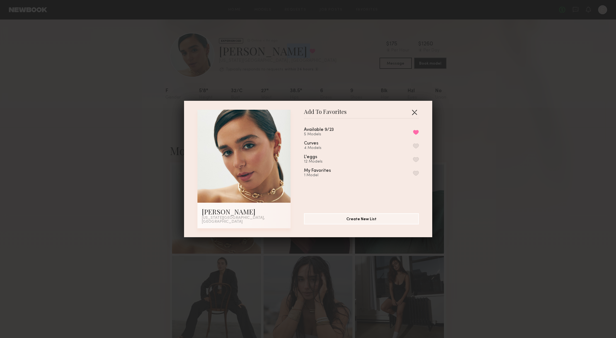
click at [416, 116] on button "button" at bounding box center [414, 112] width 9 height 9
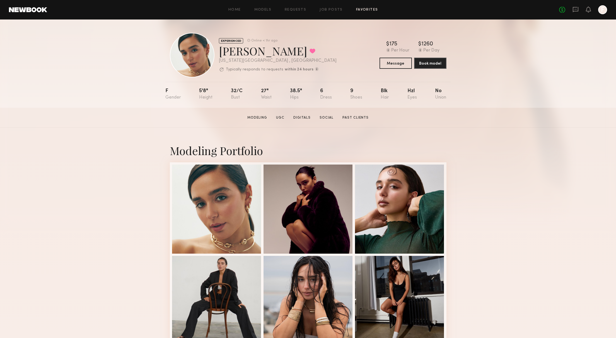
drag, startPoint x: 404, startPoint y: 9, endPoint x: 371, endPoint y: 9, distance: 32.9
click at [403, 9] on div "Home Models Requests Job Posts Favorites Sign Out" at bounding box center [303, 10] width 512 height 4
click at [369, 9] on link "Favorites" at bounding box center [367, 10] width 22 height 4
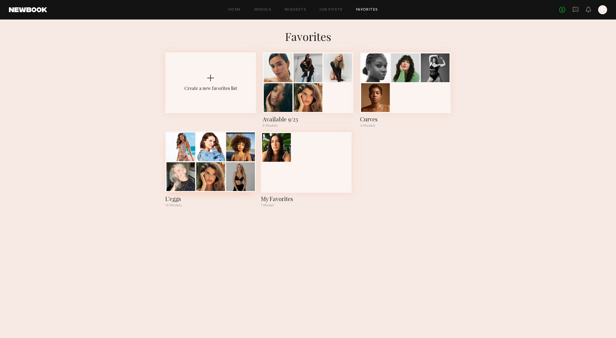
click at [207, 151] on div at bounding box center [210, 147] width 29 height 29
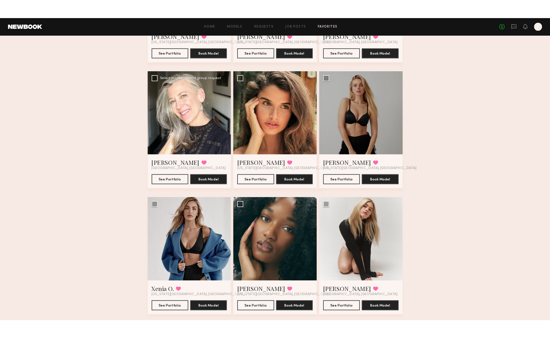
scroll to position [146, 0]
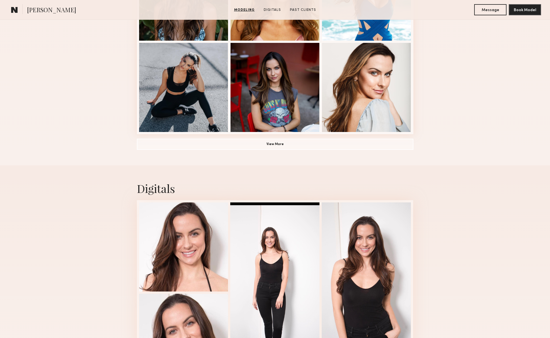
scroll to position [465, 0]
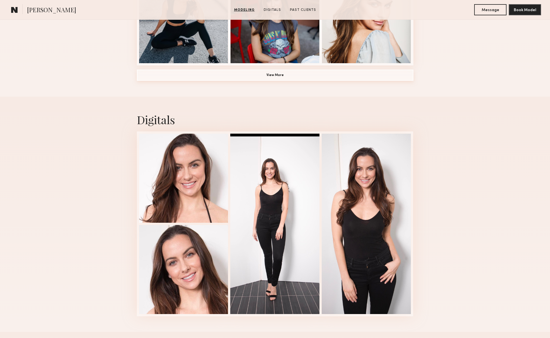
click at [274, 73] on button "View More" at bounding box center [275, 75] width 277 height 11
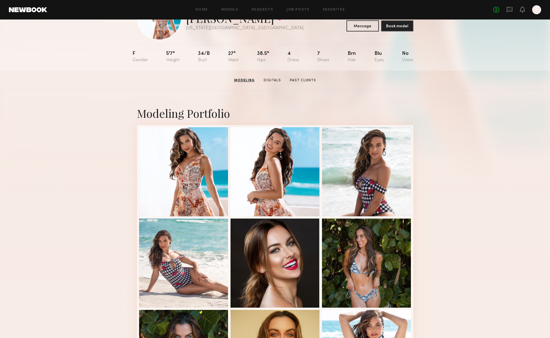
scroll to position [0, 0]
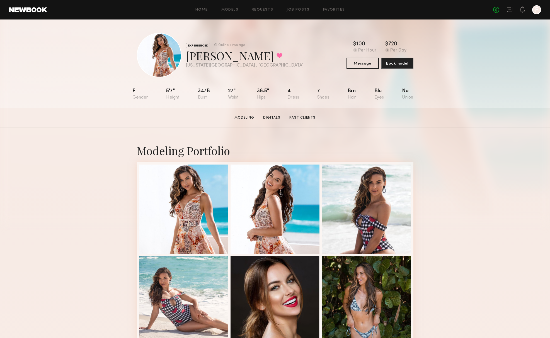
click at [250, 115] on section "Modeling Digitals Past Clients" at bounding box center [275, 118] width 86 height 6
click at [262, 115] on section "Modeling Digitals Past Clients" at bounding box center [275, 118] width 86 height 6
click at [247, 116] on link "Modeling" at bounding box center [244, 117] width 24 height 5
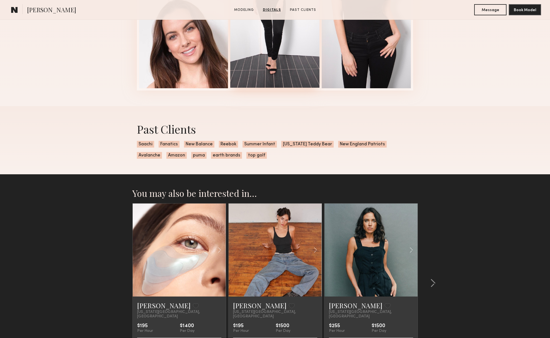
scroll to position [1039, 0]
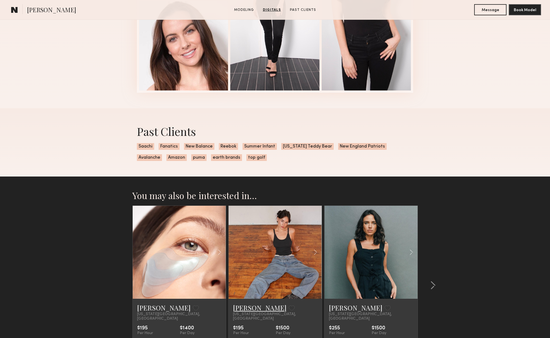
click at [243, 307] on link "[PERSON_NAME]" at bounding box center [260, 308] width 54 height 9
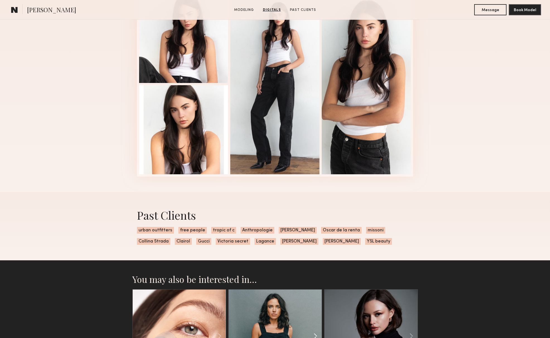
scroll to position [753, 0]
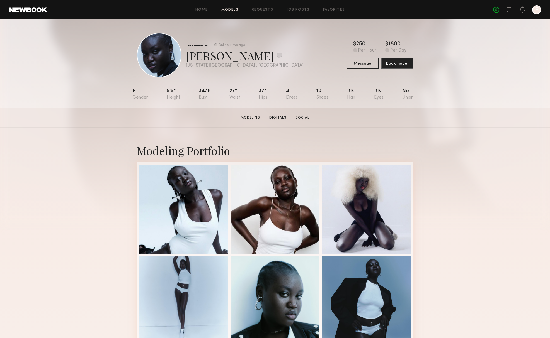
click at [222, 11] on link "Models" at bounding box center [229, 10] width 17 height 4
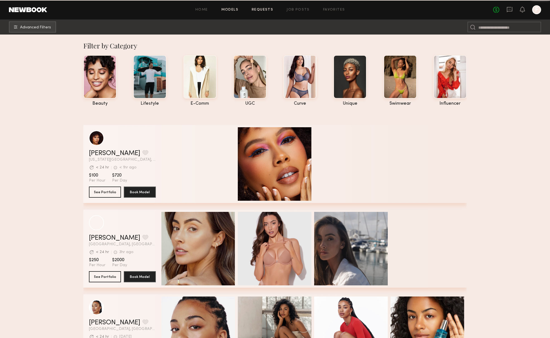
click at [269, 10] on link "Requests" at bounding box center [262, 10] width 21 height 4
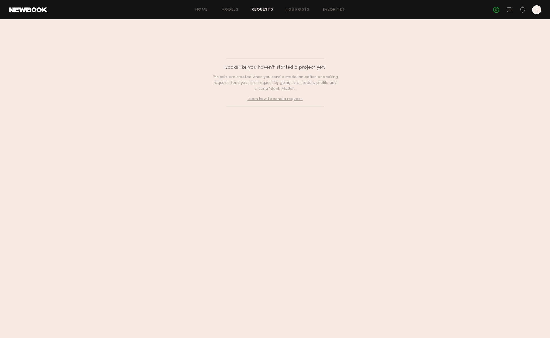
click at [245, 10] on div "Home Models Requests Job Posts Favorites Sign Out" at bounding box center [270, 10] width 446 height 4
click at [236, 10] on link "Models" at bounding box center [229, 10] width 17 height 4
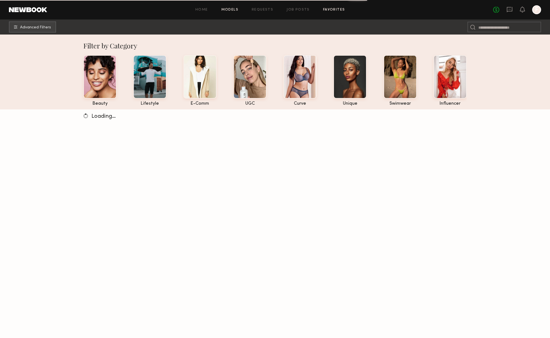
click at [328, 9] on link "Favorites" at bounding box center [334, 10] width 22 height 4
